Goal: Task Accomplishment & Management: Manage account settings

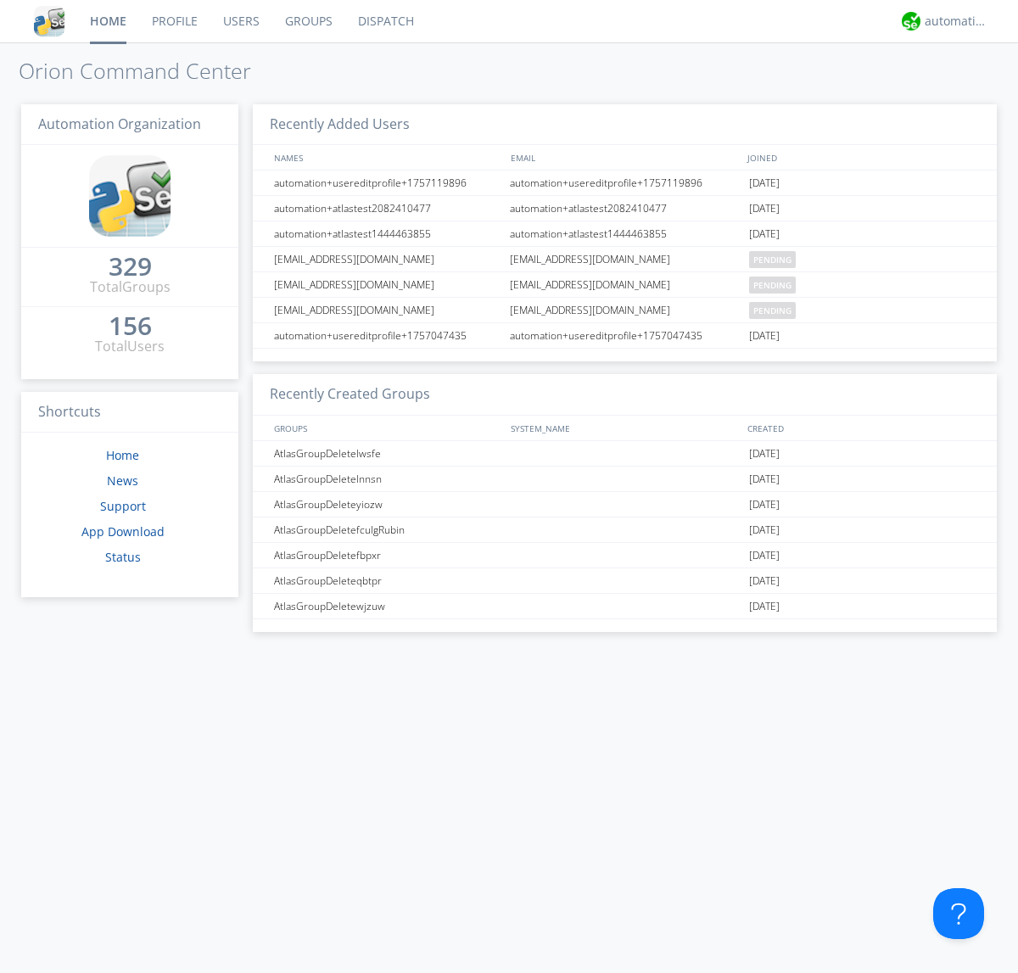
click at [307, 21] on link "Groups" at bounding box center [308, 21] width 73 height 42
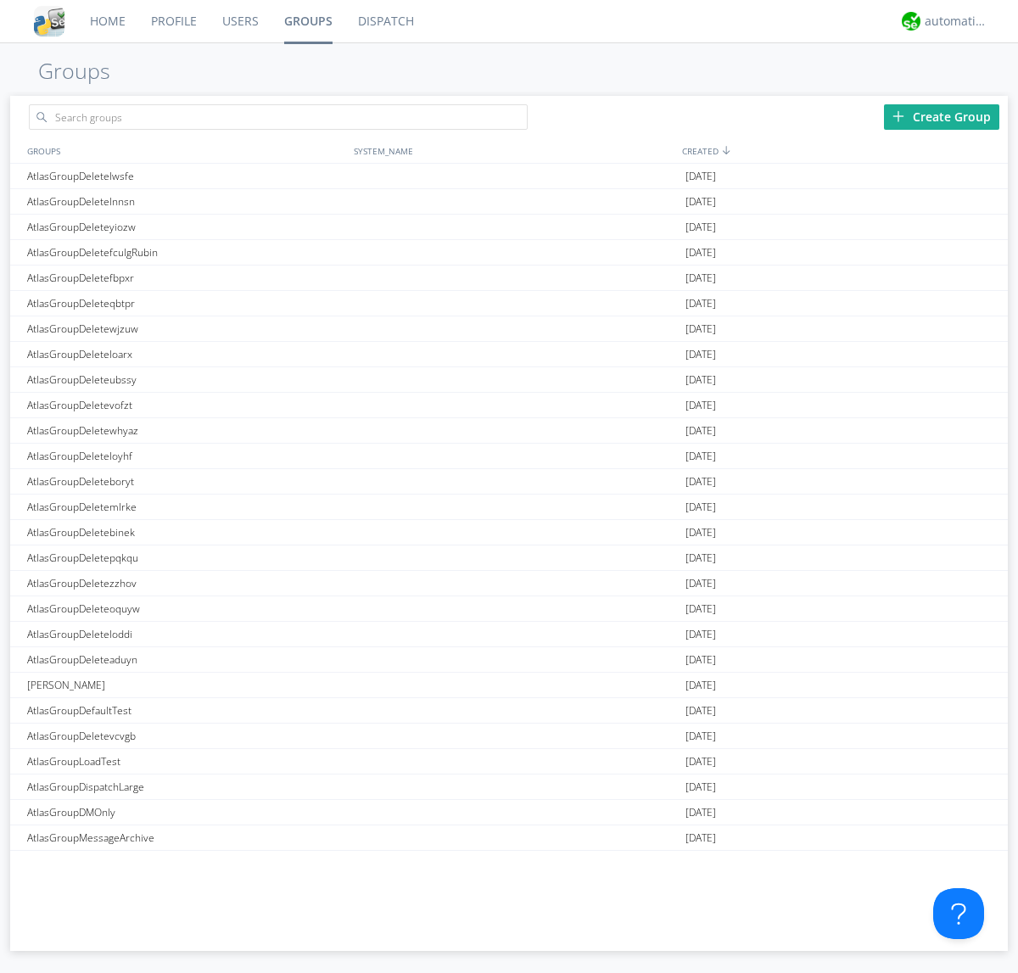
click at [307, 21] on link "Groups" at bounding box center [308, 21] width 74 height 42
click at [941, 116] on div "Create Group" at bounding box center [941, 116] width 115 height 25
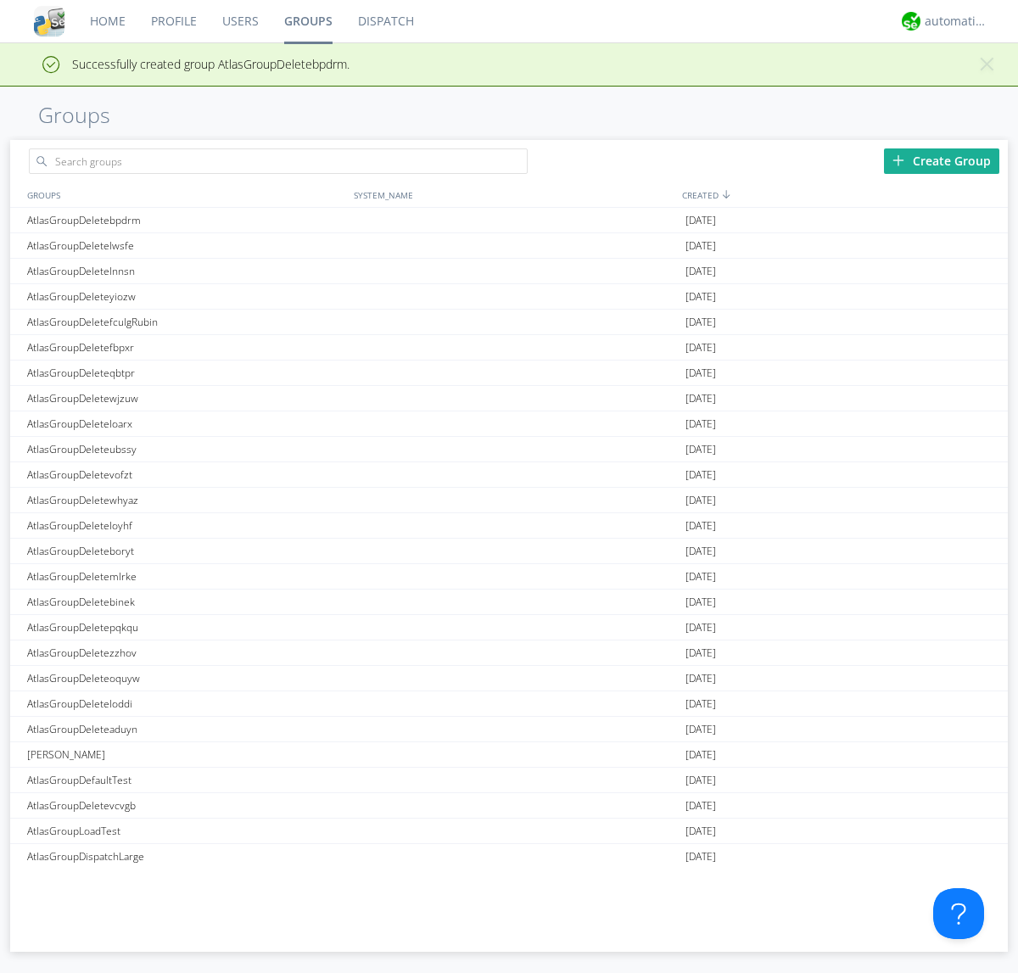
click at [307, 21] on link "Groups" at bounding box center [308, 21] width 74 height 42
type input "AtlasGroupDeletebpdrm"
click at [239, 21] on link "Users" at bounding box center [240, 21] width 62 height 42
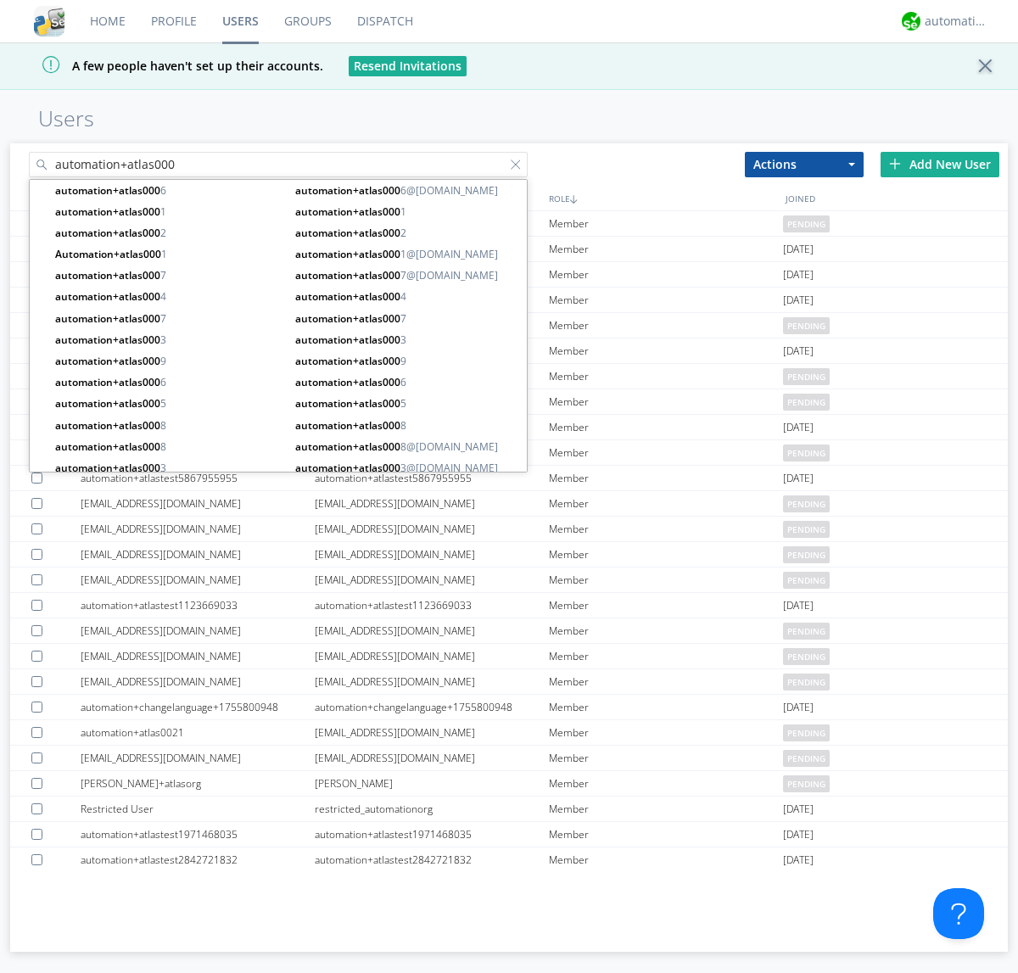
type input "automation+atlas000"
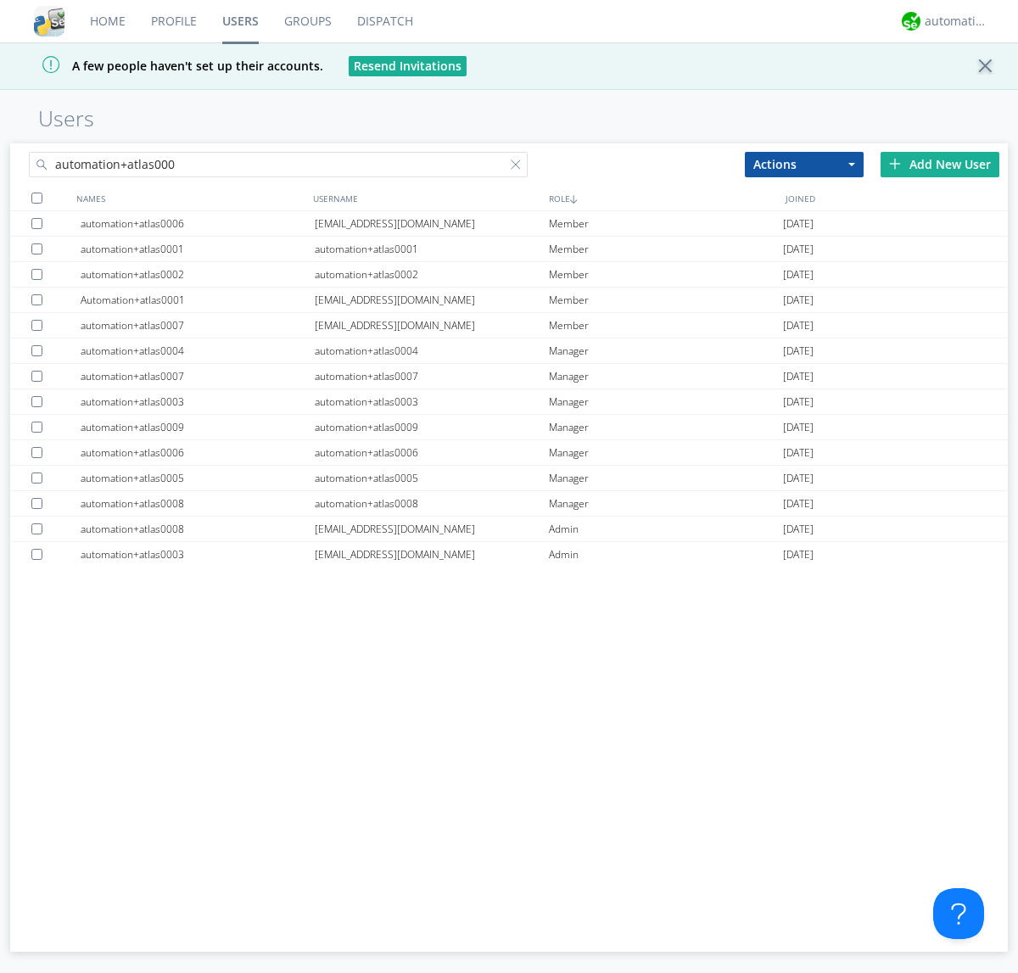
click at [36, 198] on div at bounding box center [36, 198] width 11 height 11
click at [804, 164] on button "Actions" at bounding box center [804, 164] width 119 height 25
click at [0, 0] on link "Add to Group" at bounding box center [0, 0] width 0 height 0
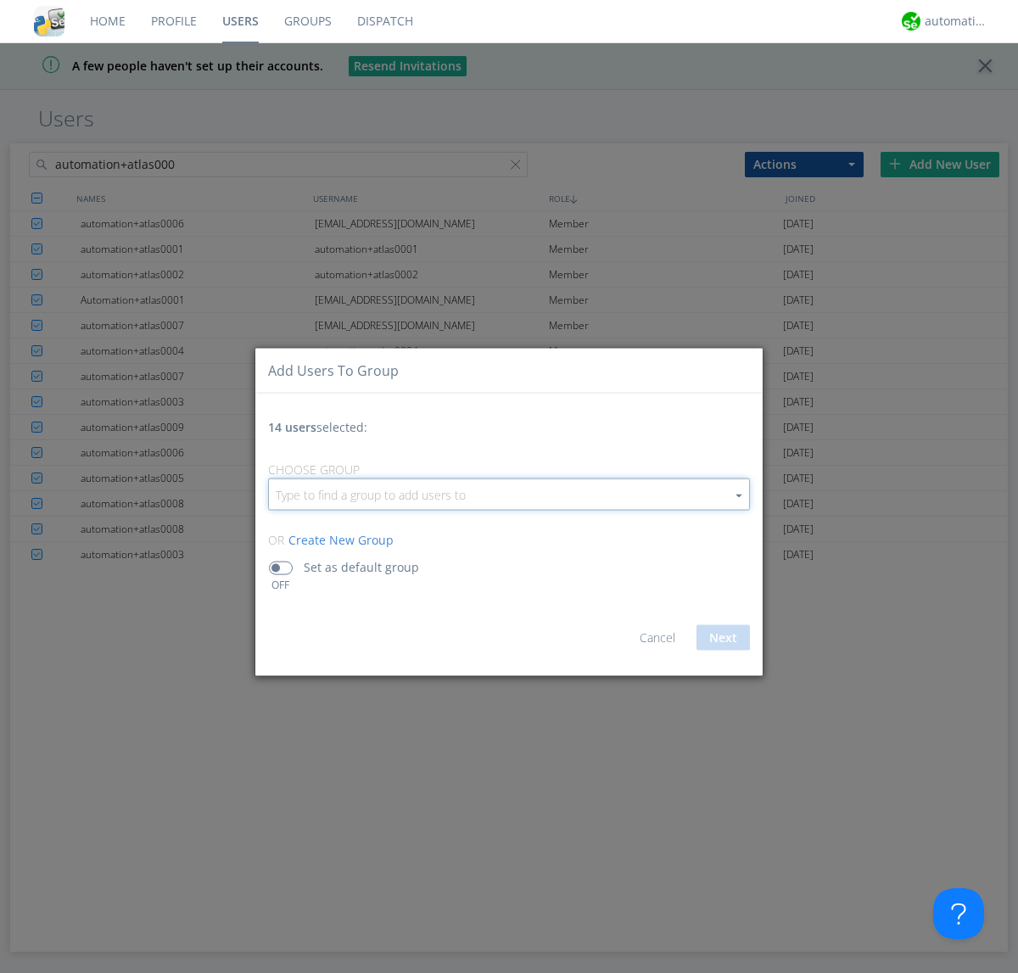
click at [509, 494] on input "button" at bounding box center [509, 494] width 480 height 31
click at [0, 0] on link "AtlasGroupDeletebpdrm" at bounding box center [0, 0] width 0 height 0
type input "AtlasGroupDeletebpdrm"
click at [723, 637] on button "Next" at bounding box center [722, 637] width 53 height 25
click at [240, 21] on link "Users" at bounding box center [240, 21] width 62 height 42
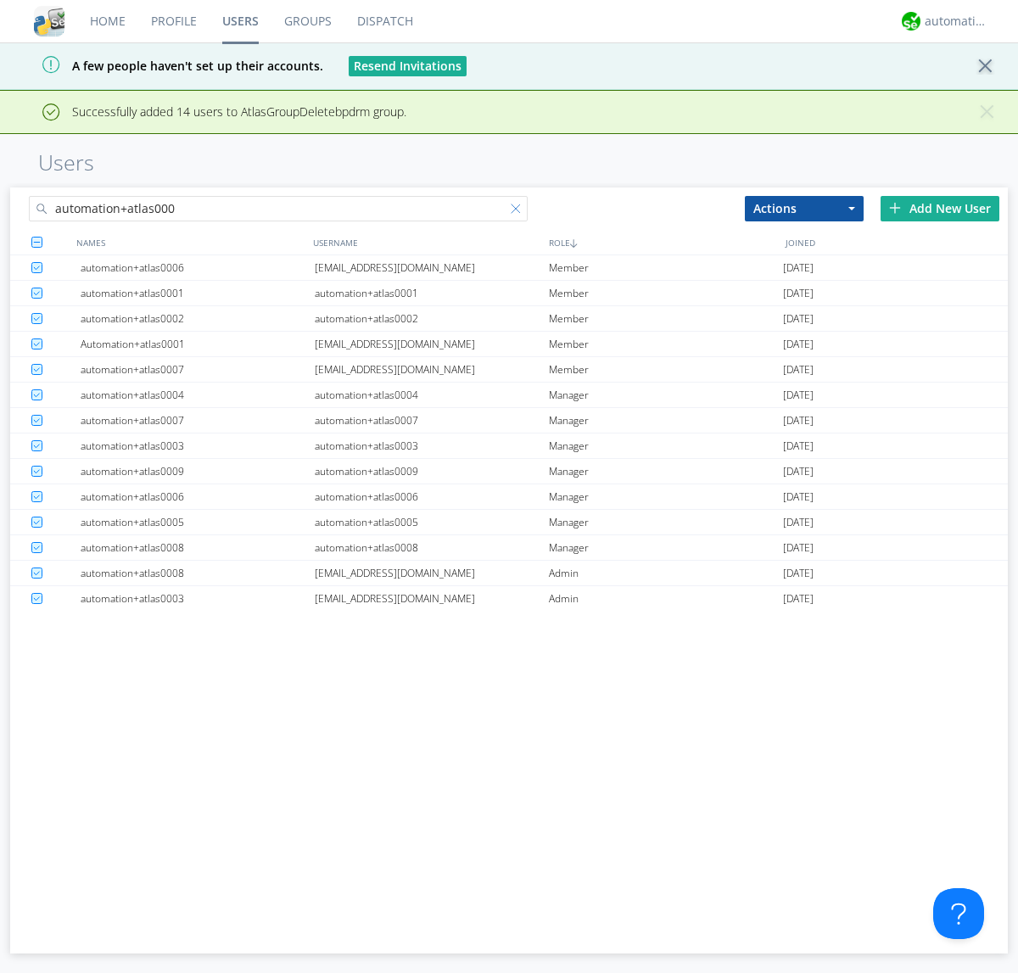
click at [519, 211] on div at bounding box center [519, 212] width 17 height 17
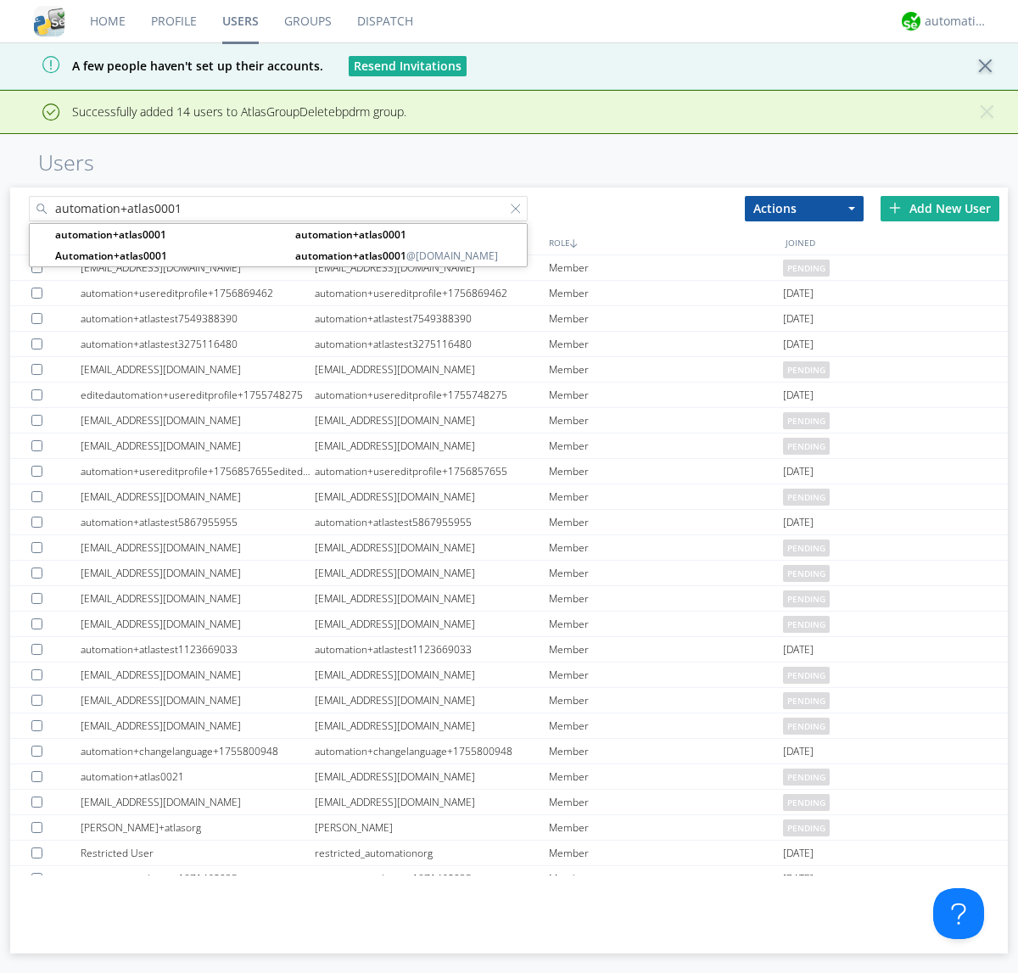
type input "automation+atlas0001"
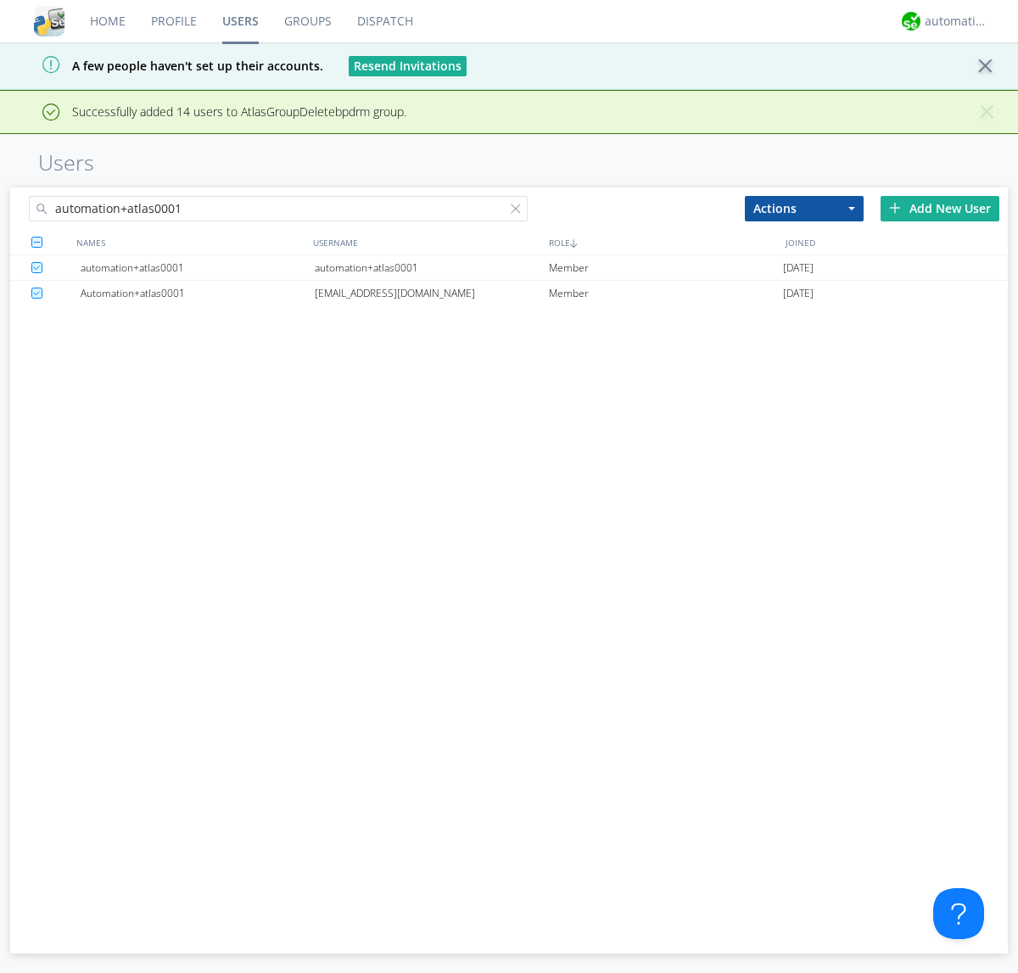
click at [431, 267] on div "automation+atlas0001" at bounding box center [432, 267] width 234 height 25
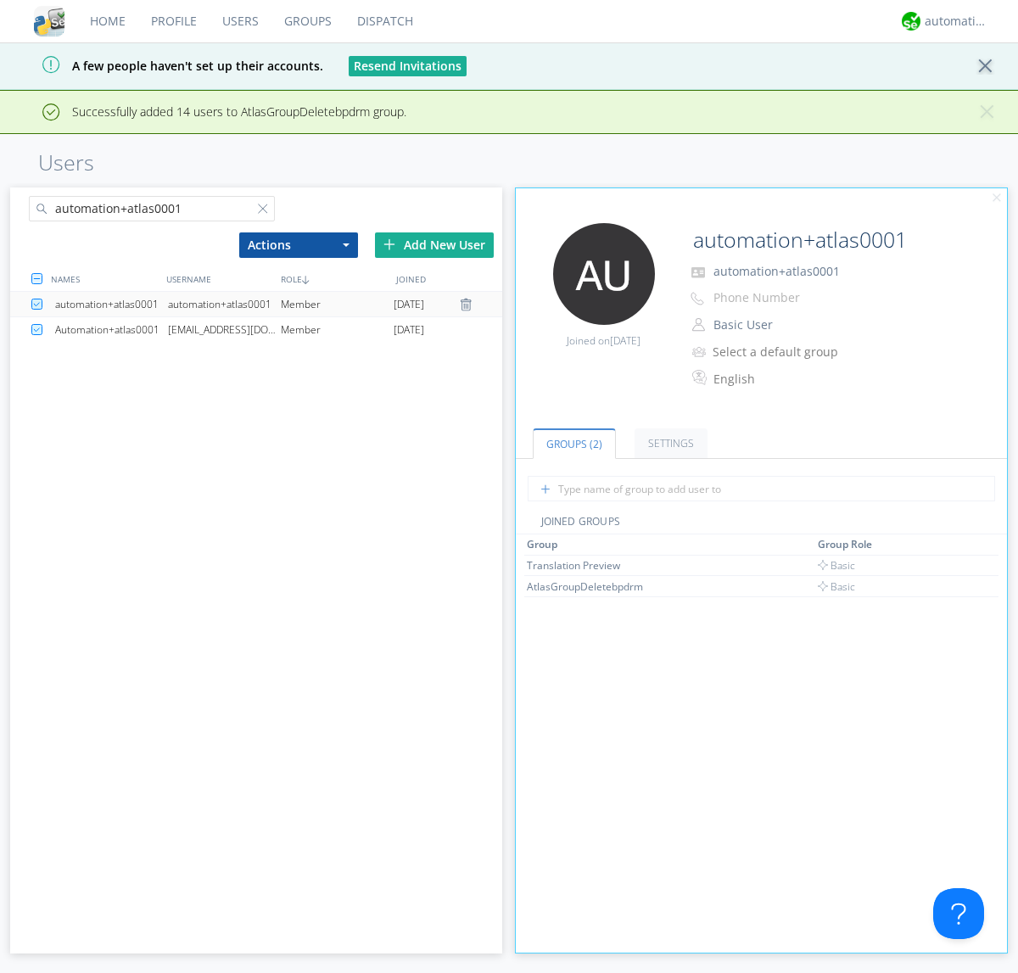
click at [306, 21] on link "Groups" at bounding box center [307, 21] width 73 height 42
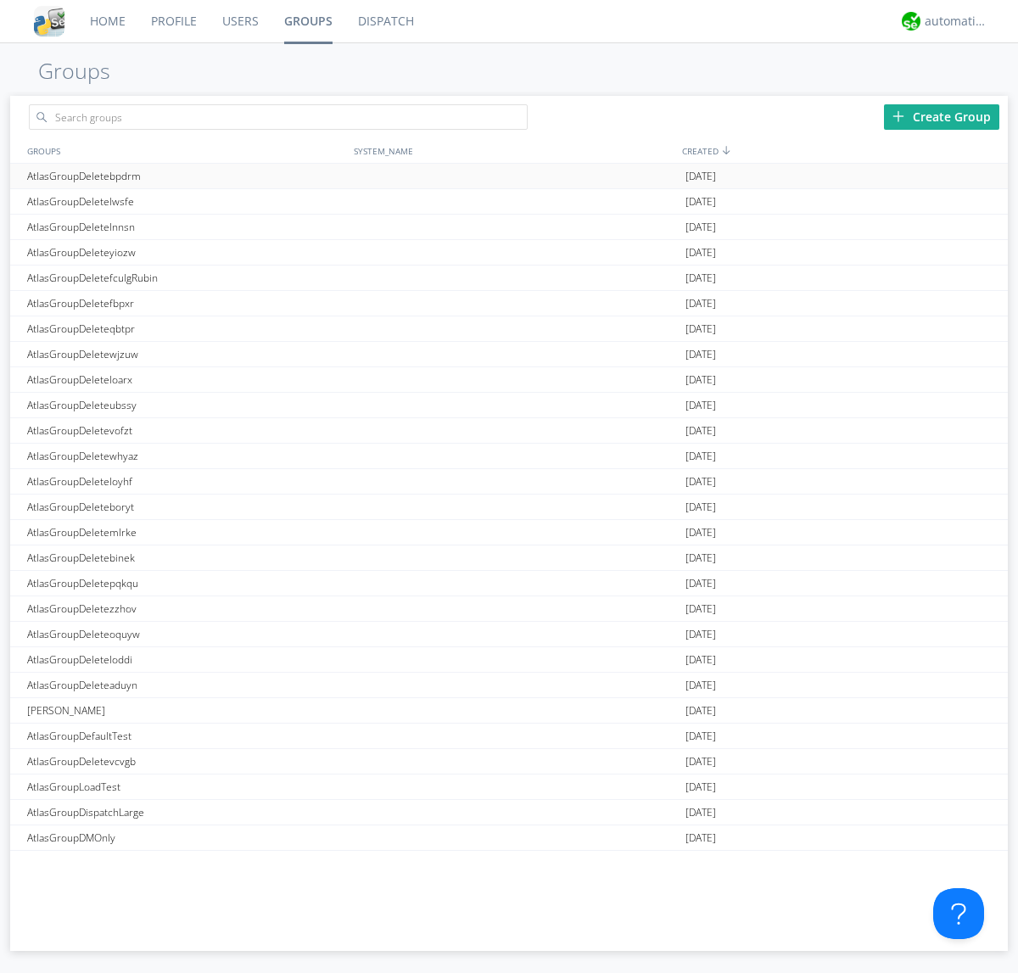
click at [979, 176] on div at bounding box center [986, 177] width 17 height 14
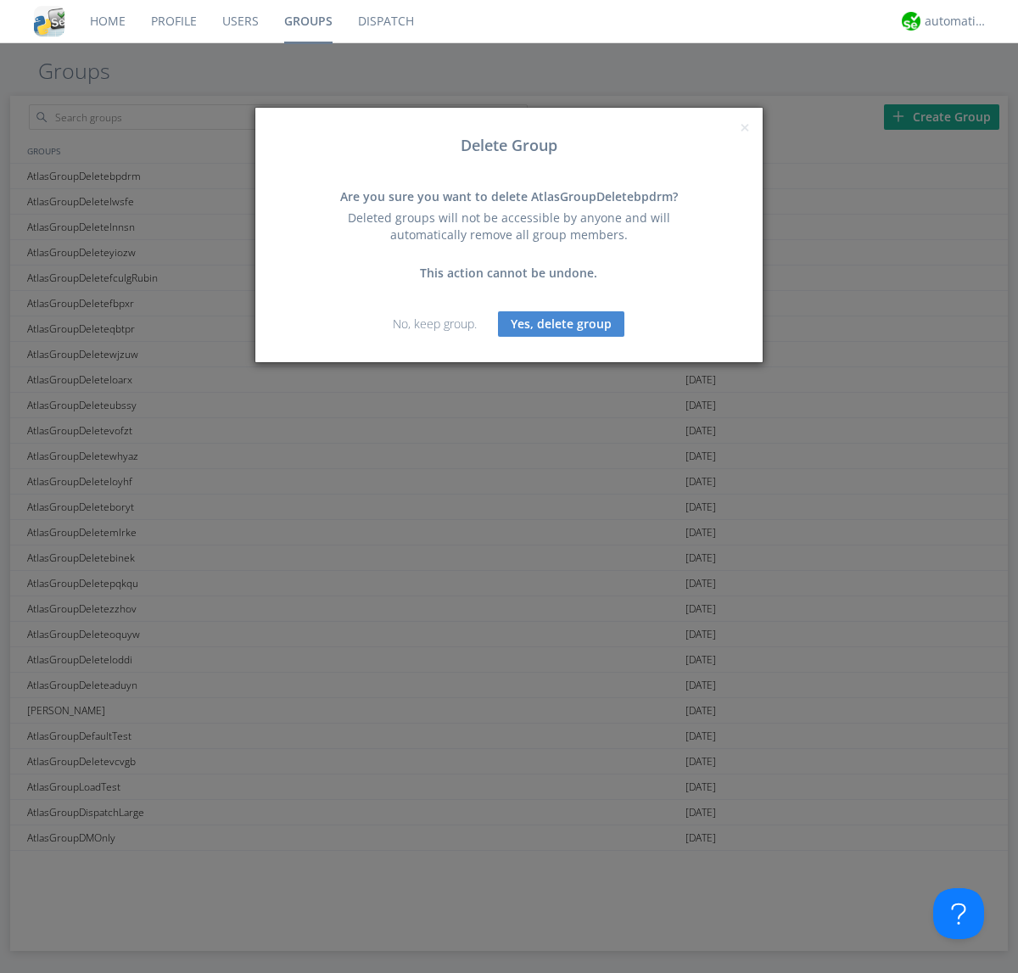
click at [561, 323] on button "Yes, delete group" at bounding box center [561, 323] width 126 height 25
